Goal: Check status: Check status

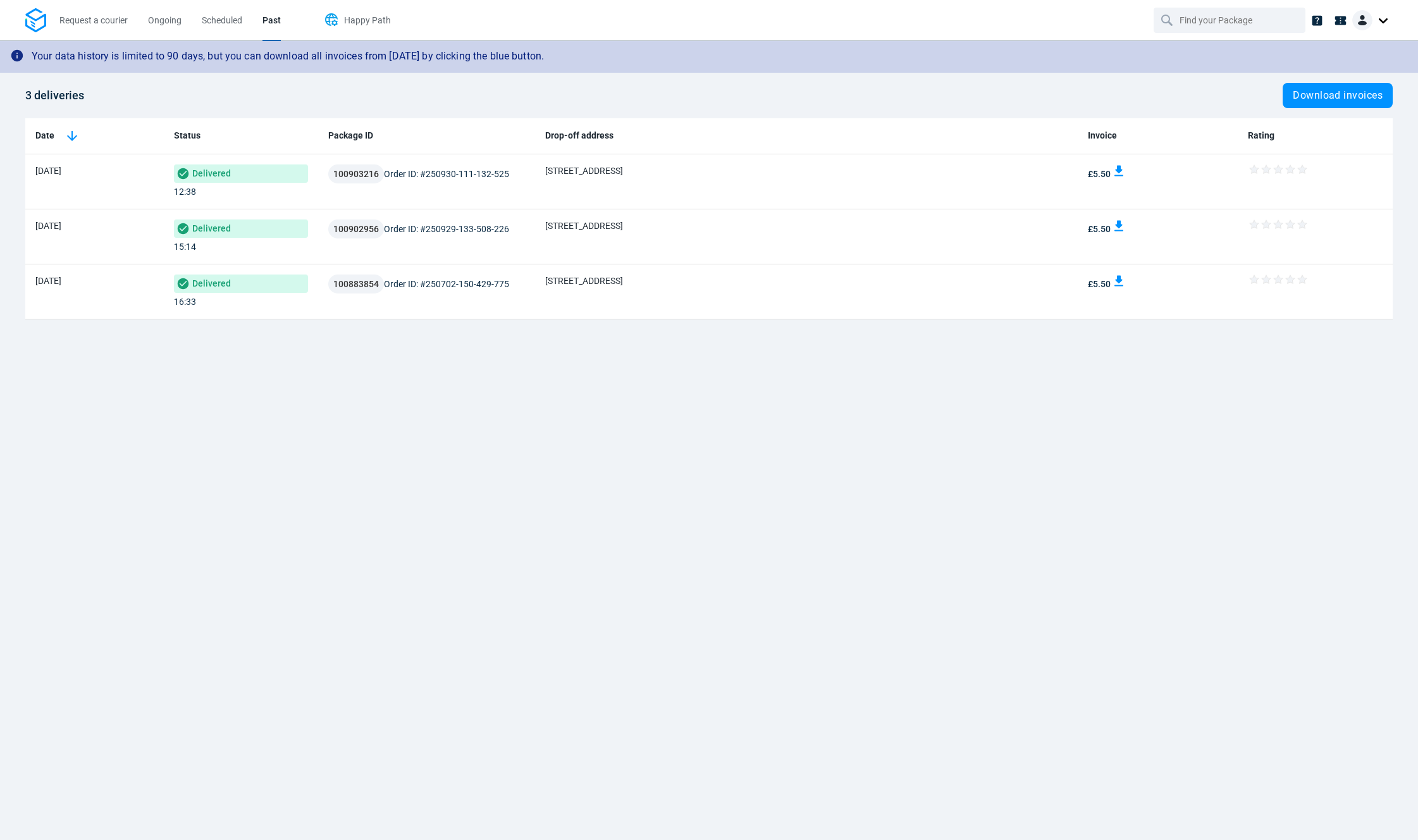
click at [374, 24] on span "Happy Path" at bounding box center [367, 21] width 47 height 10
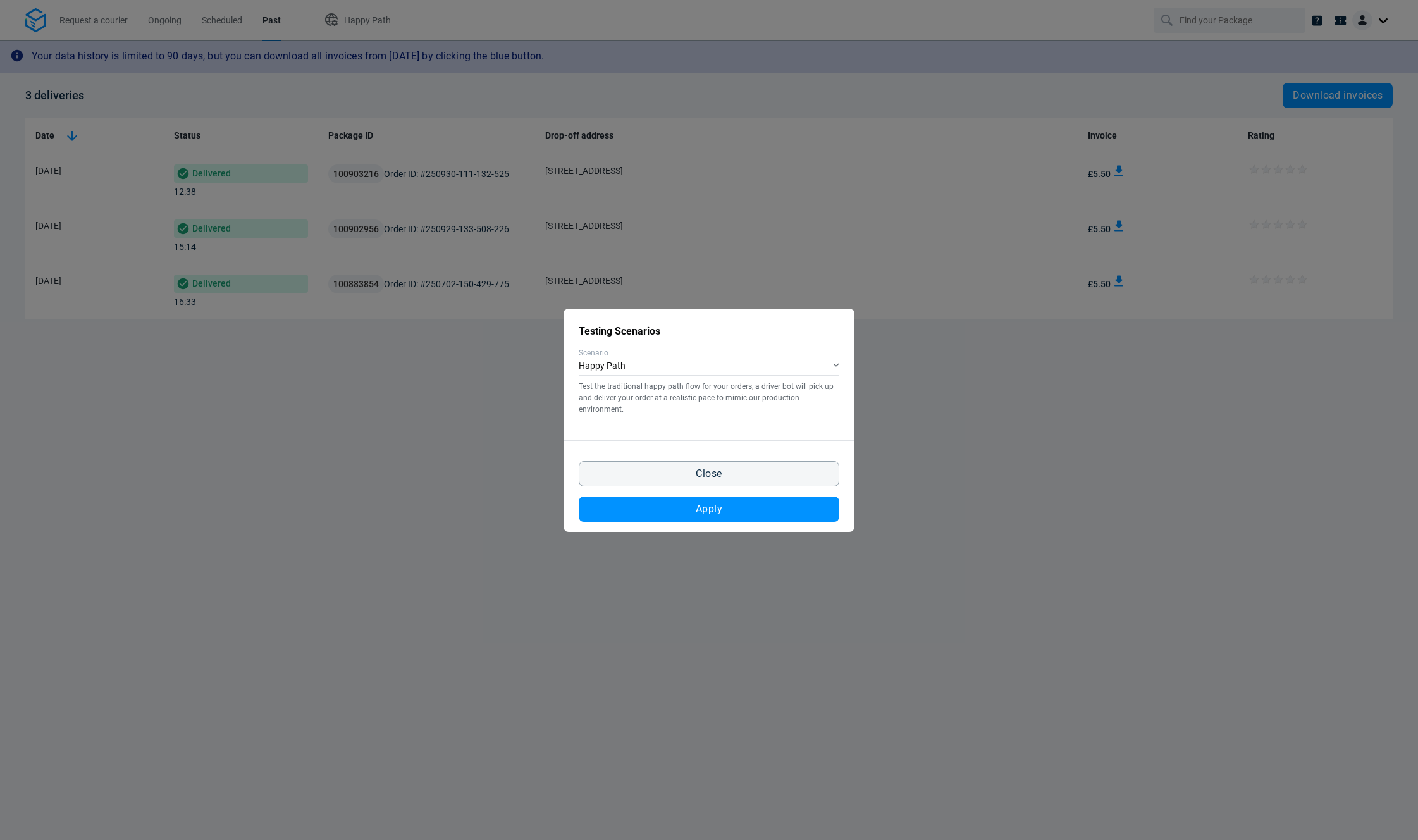
click at [607, 40] on div "Testing Scenarios Scenario Happy Path Test the traditional happy path flow for …" at bounding box center [709, 420] width 1418 height 840
click at [783, 478] on button "Close" at bounding box center [709, 474] width 261 height 25
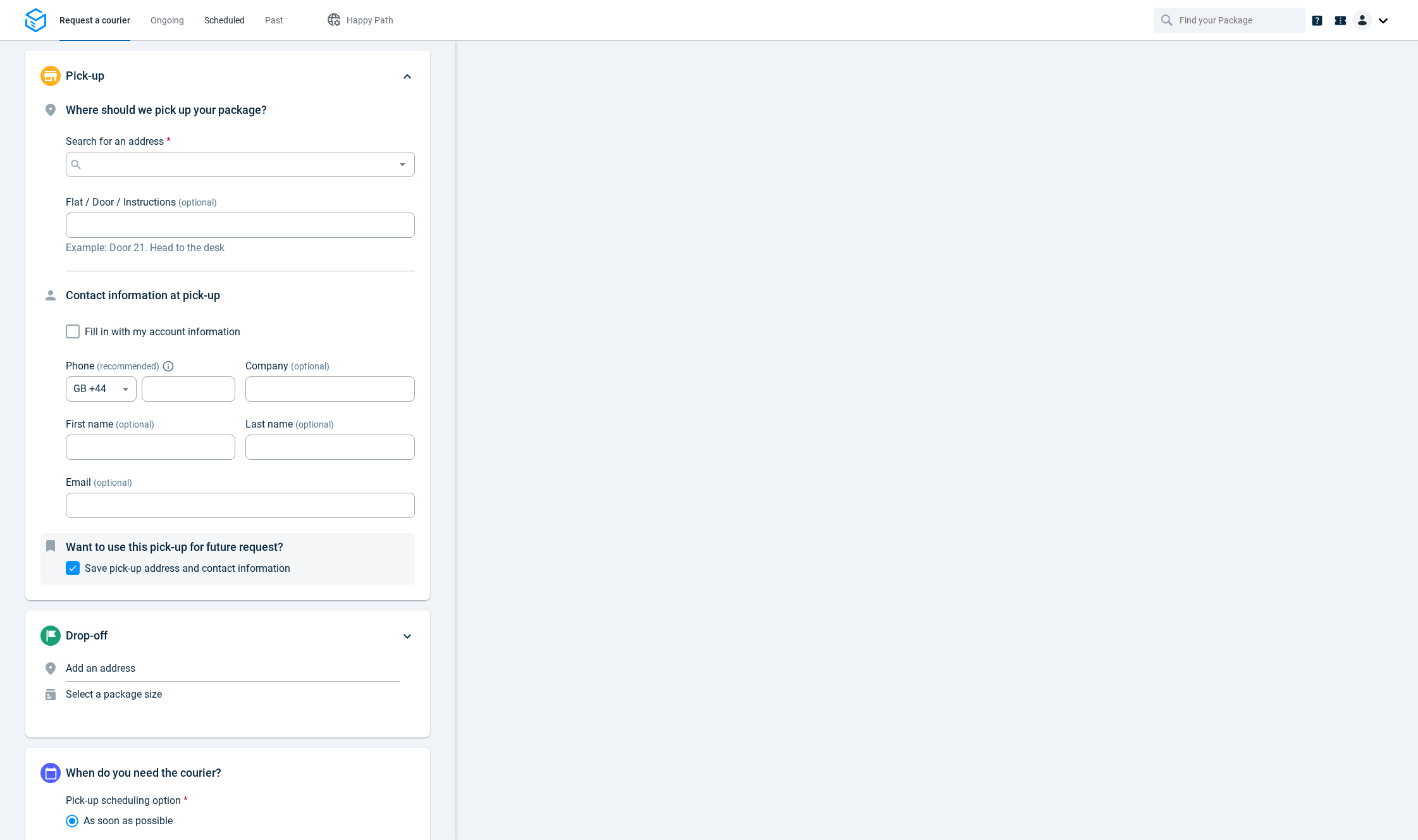
click at [234, 19] on span "Scheduled" at bounding box center [225, 21] width 41 height 10
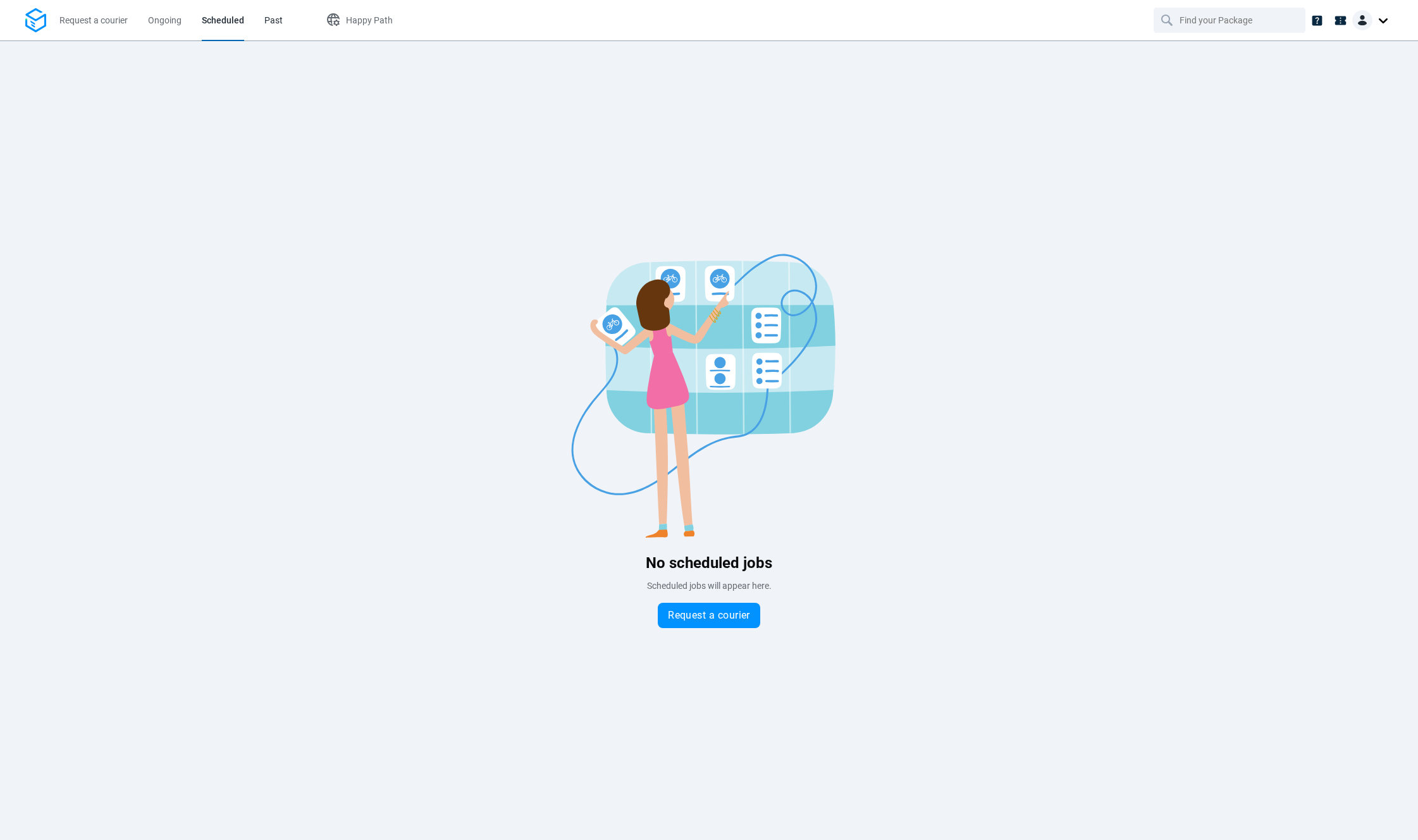
click at [266, 21] on span "Past" at bounding box center [273, 21] width 18 height 10
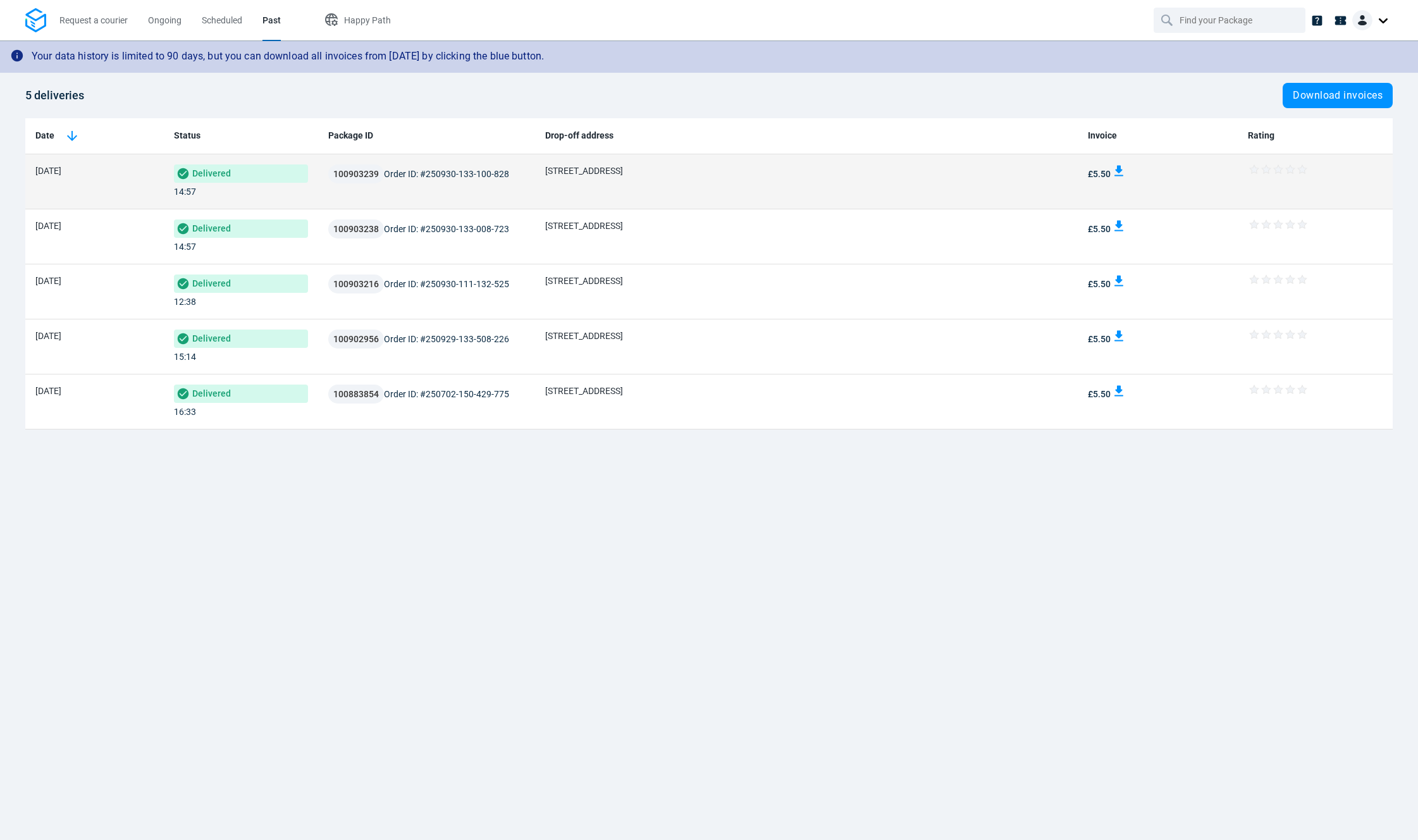
click at [559, 174] on td "[STREET_ADDRESS]" at bounding box center [806, 182] width 543 height 55
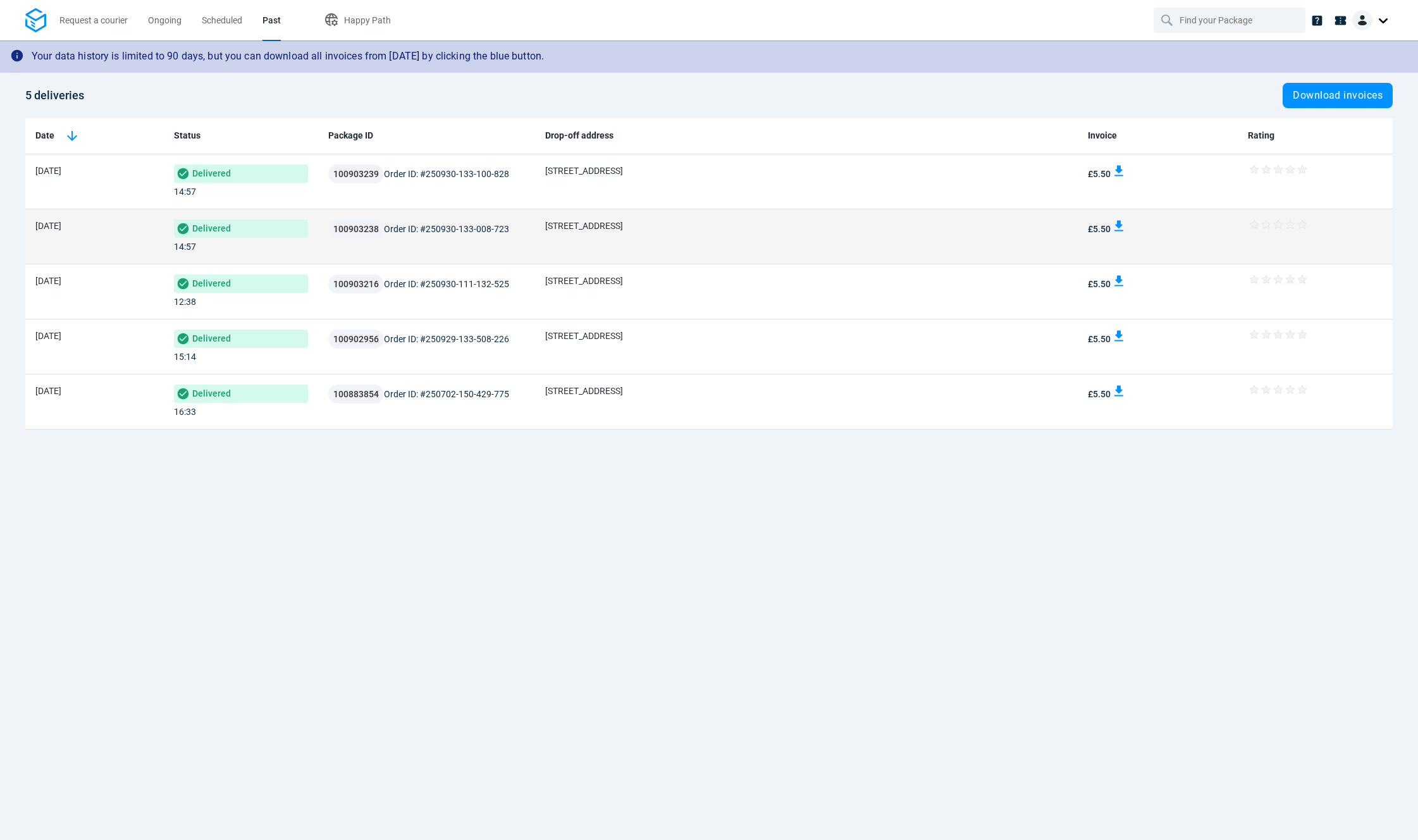
click at [649, 243] on td "Hornton St, London W8 4NR, UK, W8 4NR London" at bounding box center [806, 236] width 543 height 55
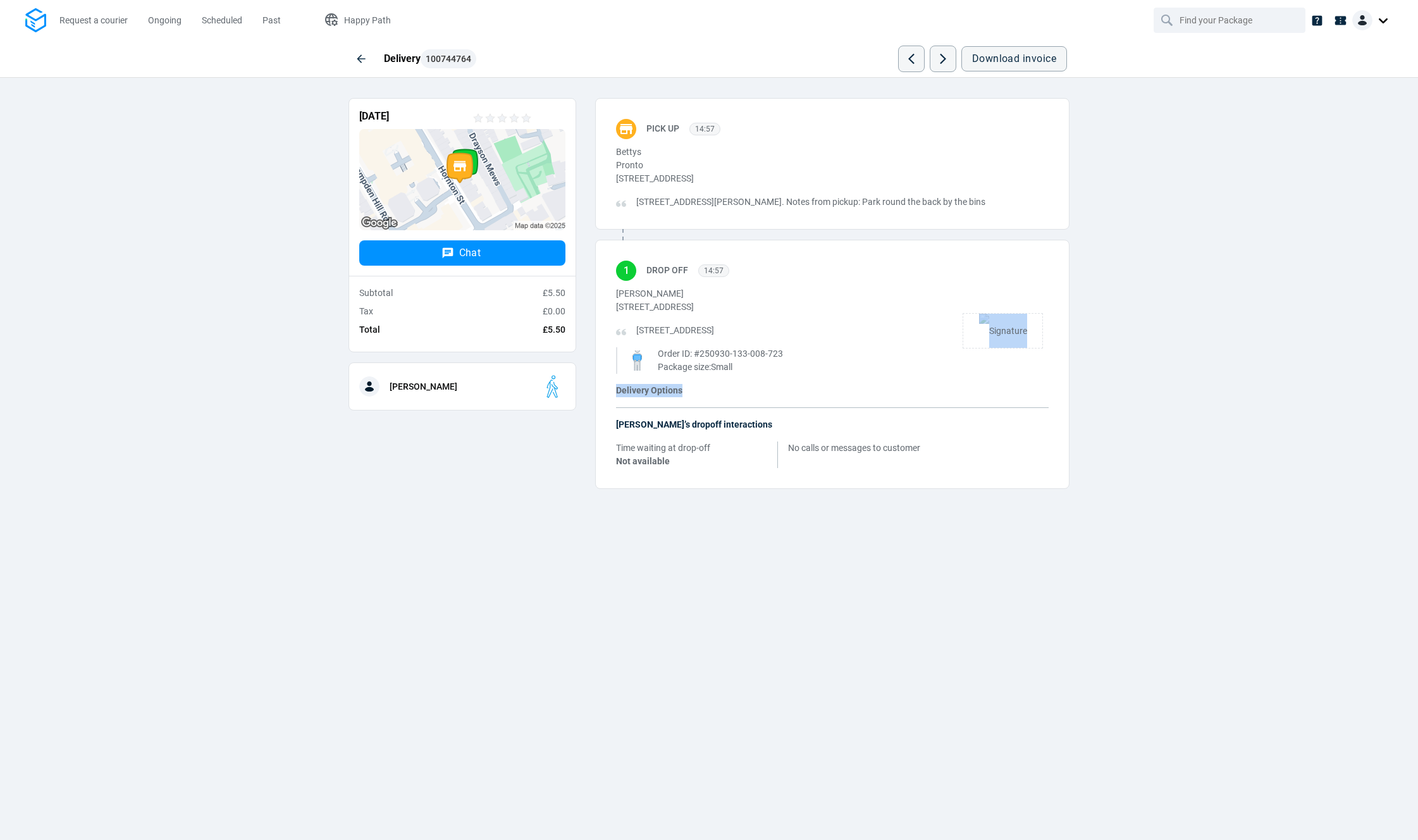
drag, startPoint x: 658, startPoint y: 390, endPoint x: 737, endPoint y: 400, distance: 79.6
click at [737, 400] on div "1 Drop Off 14:57 Charlene Burke Hornton St, London W8 4NR, UK, W8 4NR London 51…" at bounding box center [833, 363] width 474 height 249
click at [726, 429] on span "Courier’s dropoff interactions" at bounding box center [694, 425] width 156 height 10
click at [823, 455] on span "No calls or messages to customer" at bounding box center [854, 448] width 132 height 13
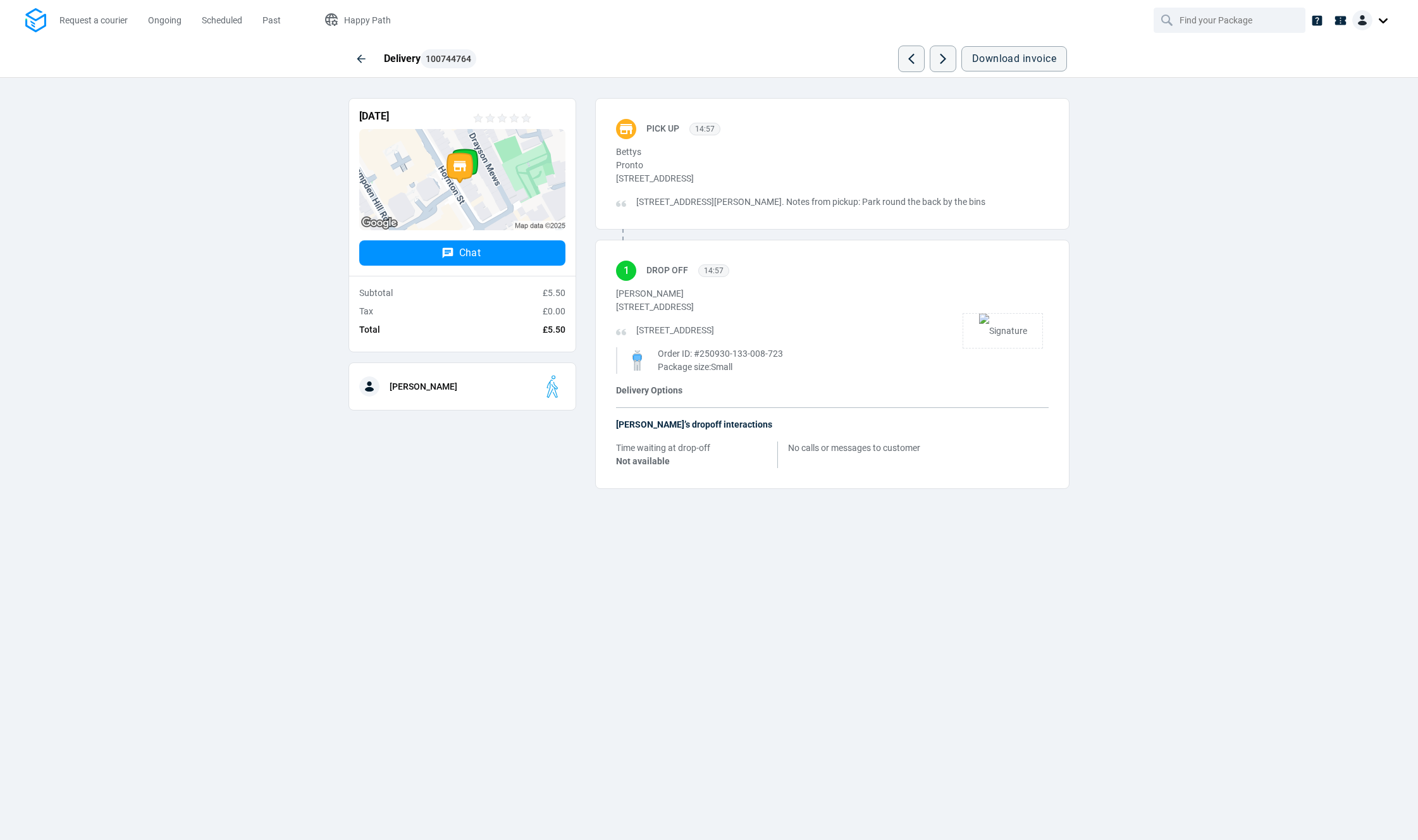
drag, startPoint x: 823, startPoint y: 459, endPoint x: 807, endPoint y: 460, distance: 16.0
click at [807, 455] on span "No calls or messages to customer" at bounding box center [854, 448] width 132 height 13
click at [697, 394] on div "1 Drop Off 14:57 Charlene Burke Hornton St, London W8 4NR, UK, W8 4NR London 51…" at bounding box center [833, 363] width 474 height 249
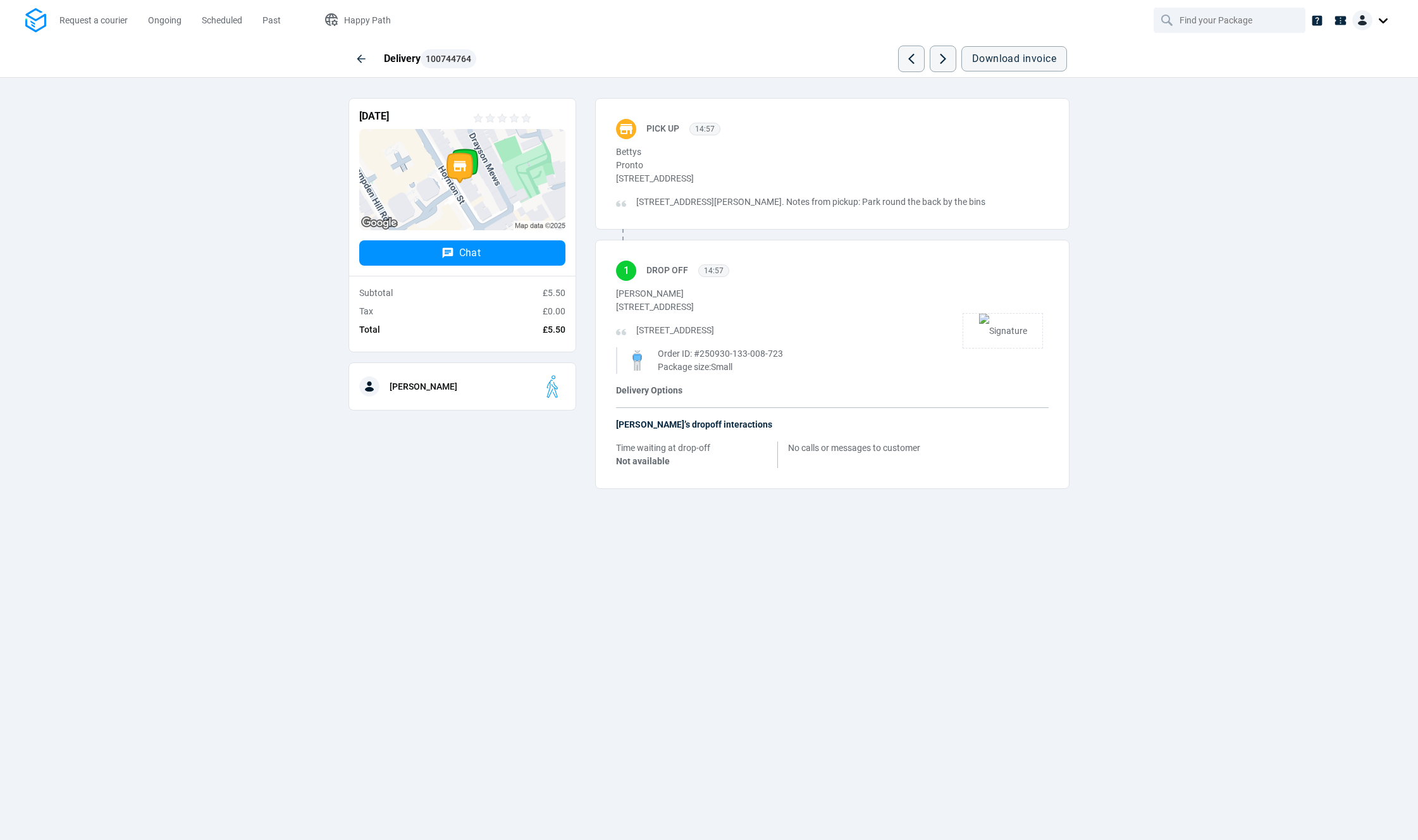
click at [741, 356] on div "Charlene Burke Hornton St, London W8 4NR, UK, W8 4NR London 51 Lower Street Lon…" at bounding box center [790, 330] width 347 height 86
click at [675, 275] on span "Drop Off" at bounding box center [667, 270] width 42 height 10
click at [722, 275] on span "14:57" at bounding box center [714, 270] width 20 height 9
click at [458, 386] on div "Laney O." at bounding box center [462, 386] width 206 height 27
